Goal: Task Accomplishment & Management: Use online tool/utility

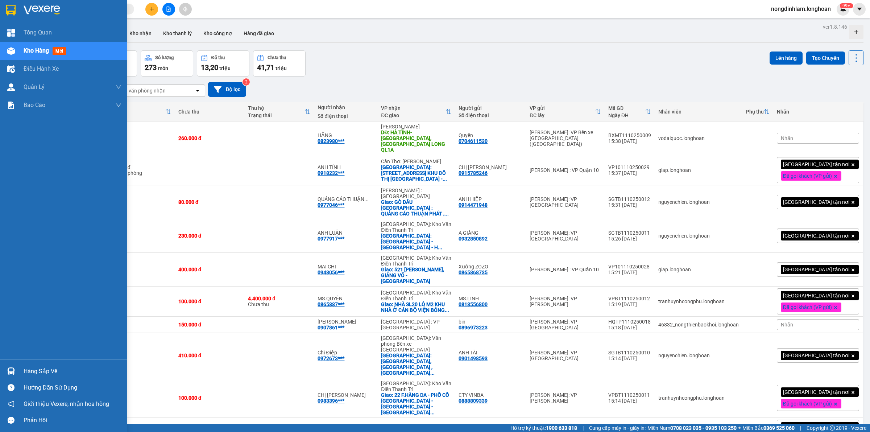
click at [16, 5] on div at bounding box center [11, 10] width 13 height 13
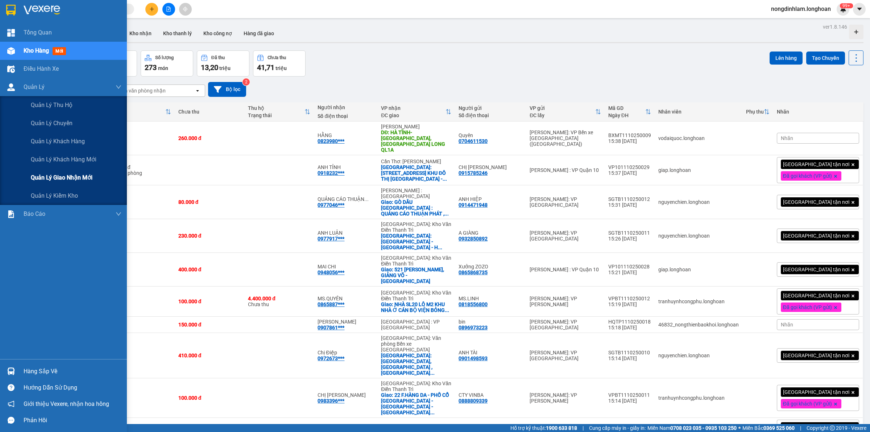
click at [66, 182] on span "Quản lý giao nhận mới" at bounding box center [62, 177] width 62 height 9
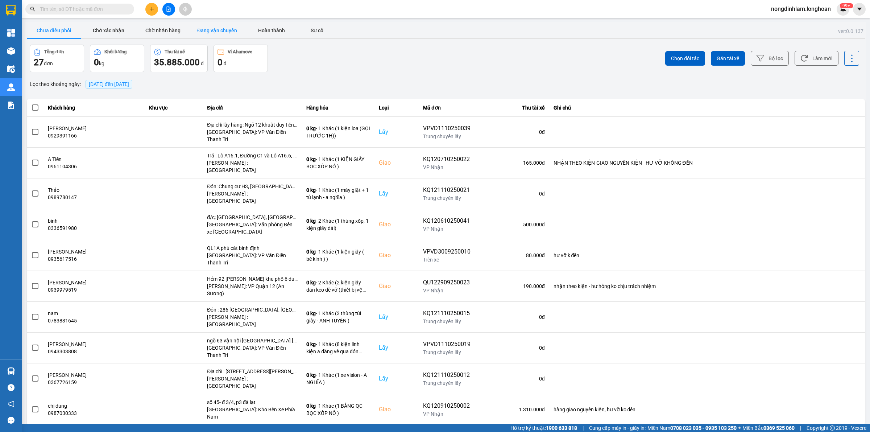
click at [225, 25] on button "Đang vận chuyển" at bounding box center [217, 30] width 54 height 15
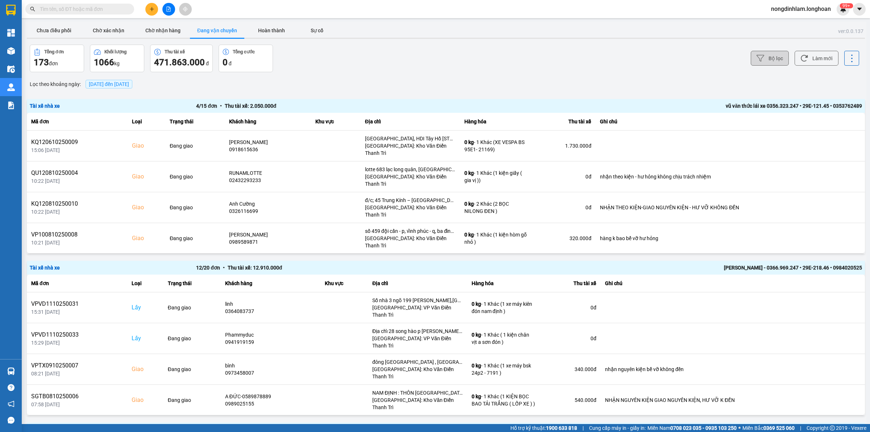
click at [762, 62] on button "Bộ lọc" at bounding box center [770, 58] width 38 height 15
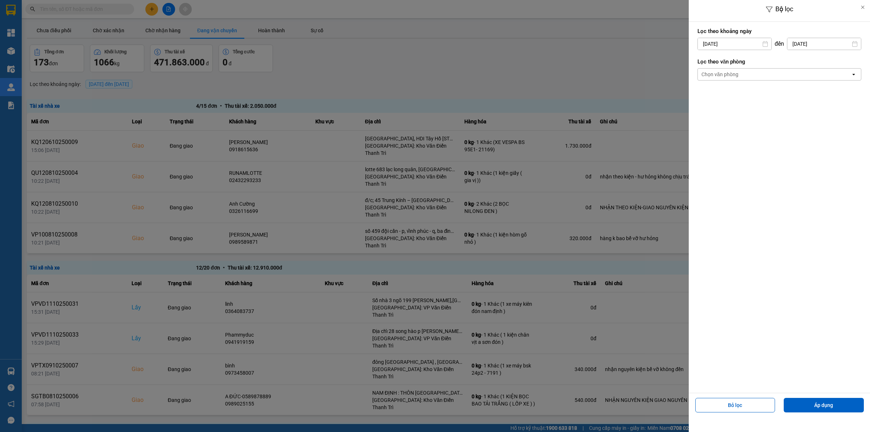
click at [731, 43] on input "[DATE]" at bounding box center [735, 44] width 74 height 12
click at [731, 93] on div "1" at bounding box center [731, 96] width 10 height 9
type input "[DATE]"
click at [746, 70] on div "Chọn văn phòng" at bounding box center [774, 75] width 153 height 12
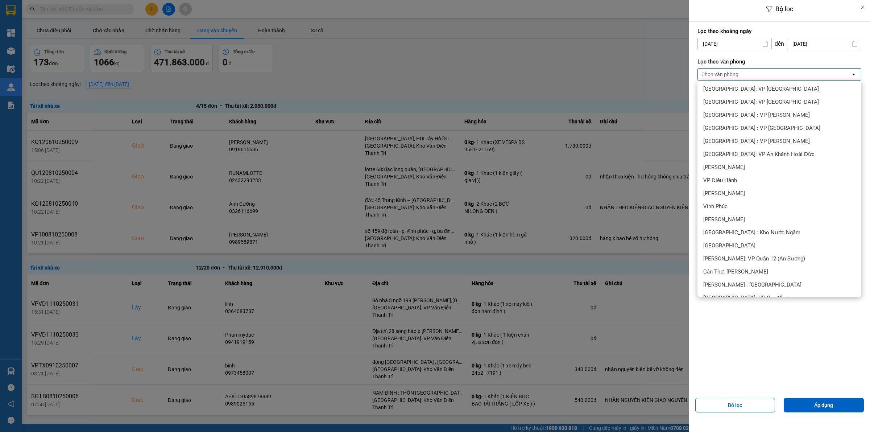
scroll to position [136, 0]
click at [761, 277] on span "[PERSON_NAME] : [GEOGRAPHIC_DATA]" at bounding box center [753, 280] width 98 height 7
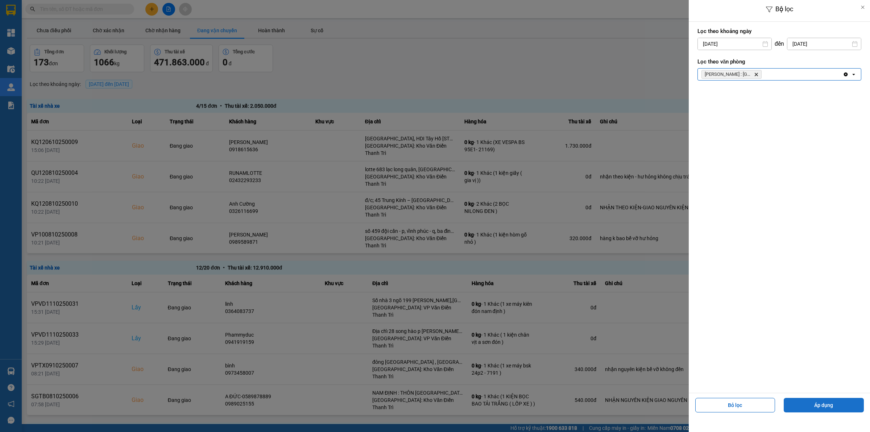
click at [810, 405] on button "Áp dụng" at bounding box center [824, 405] width 80 height 15
